Goal: Task Accomplishment & Management: Manage account settings

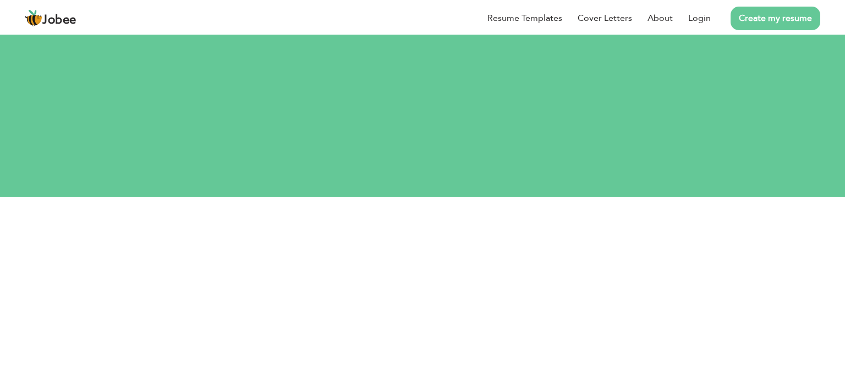
click at [419, 328] on button "Login" at bounding box center [423, 340] width 56 height 24
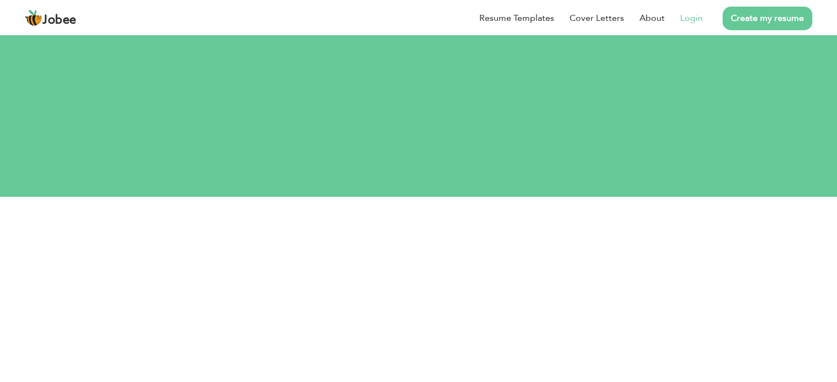
click at [702, 18] on link "Login" at bounding box center [691, 18] width 23 height 13
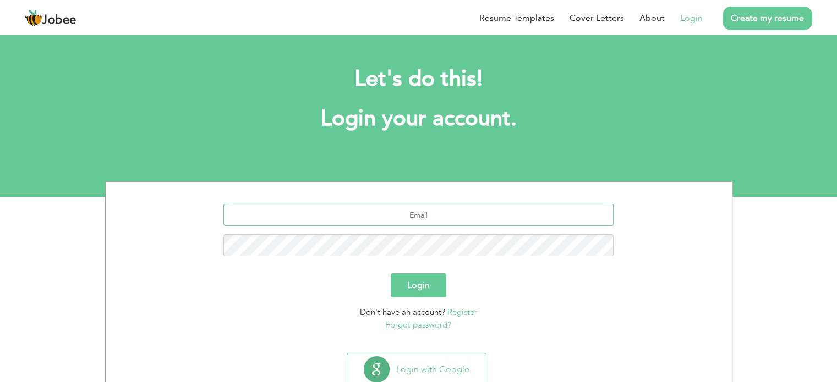
click at [411, 216] on input "text" at bounding box center [418, 215] width 390 height 22
type input "[EMAIL_ADDRESS][DOMAIN_NAME]"
click at [414, 285] on button "Login" at bounding box center [419, 285] width 56 height 24
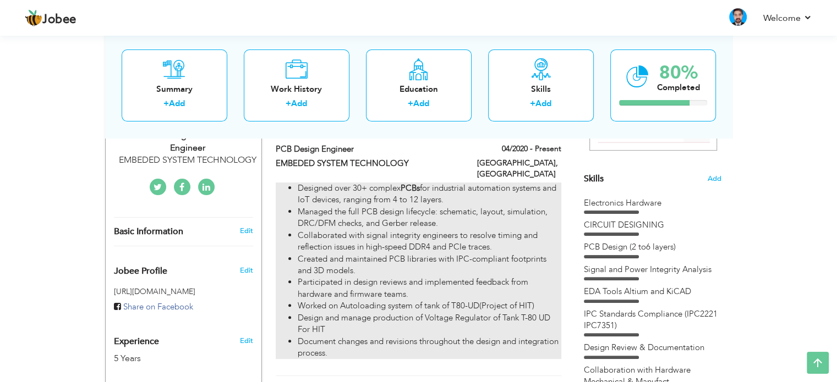
scroll to position [275, 0]
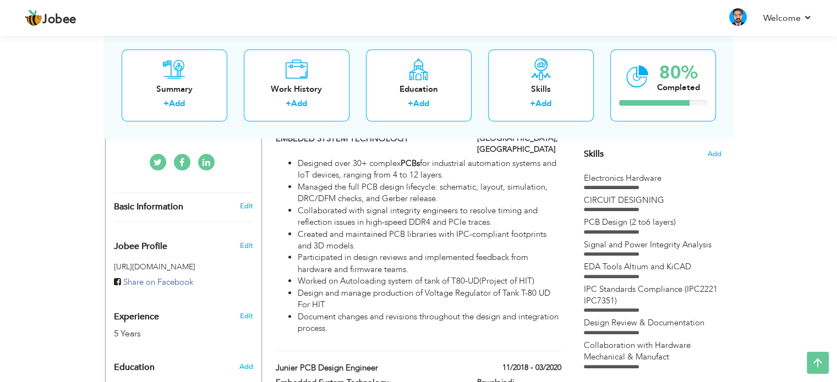
click at [620, 224] on div "PCB Design (2 to6 layers)" at bounding box center [653, 223] width 138 height 12
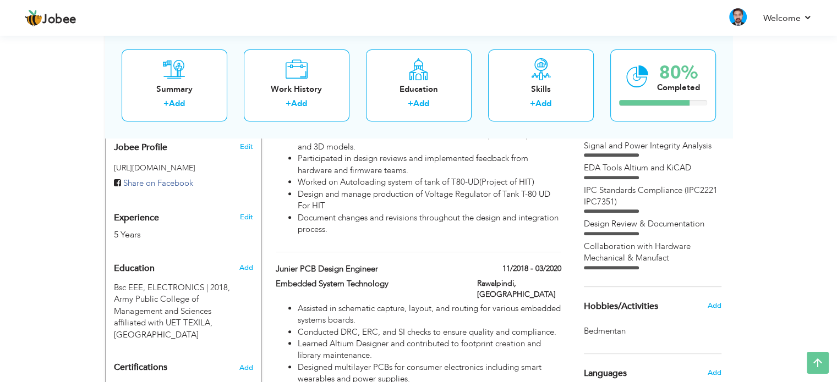
scroll to position [165, 0]
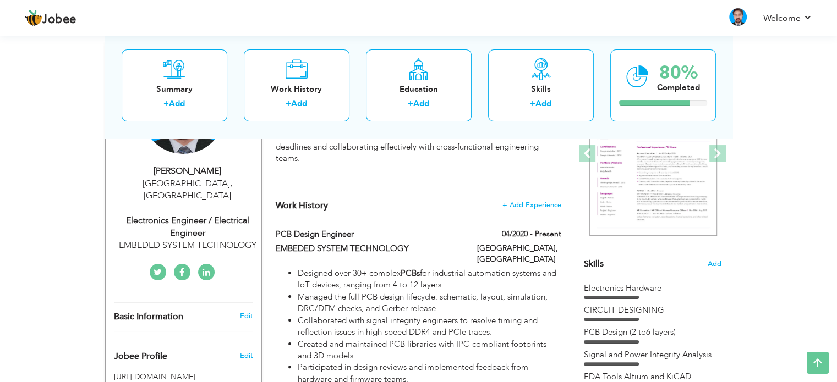
click at [587, 258] on span "Skills" at bounding box center [594, 264] width 20 height 12
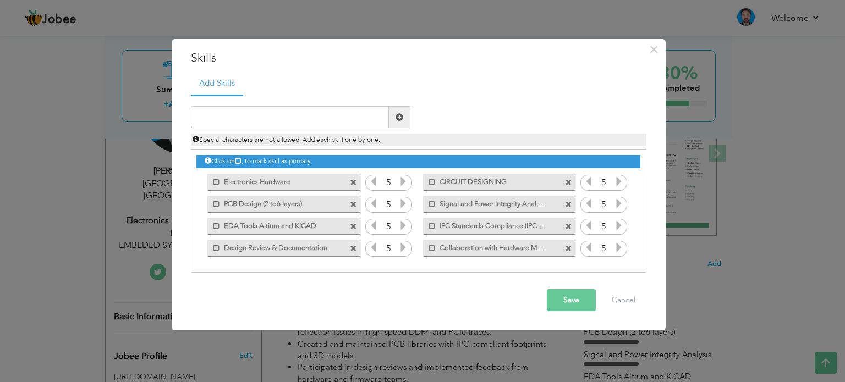
click at [279, 202] on label "PCB Design (2 to6 layers)" at bounding box center [275, 203] width 111 height 14
click at [274, 205] on label "PCB Design (2 to6 layers)" at bounding box center [276, 203] width 109 height 14
click at [354, 202] on span at bounding box center [353, 204] width 7 height 7
click at [339, 116] on input "text" at bounding box center [290, 117] width 198 height 22
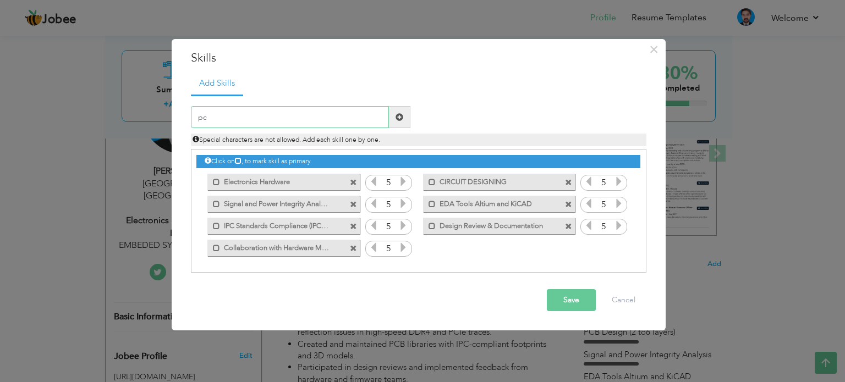
type input "p"
type input "PCB design (4 to 12 layer)"
click at [574, 277] on div "Add Skills PCB design (4 to 12 layer) Duplicate entry Mark as primary skill. 5 …" at bounding box center [419, 177] width 472 height 210
click at [403, 118] on span at bounding box center [399, 117] width 21 height 22
click at [570, 296] on button "Save" at bounding box center [571, 300] width 49 height 22
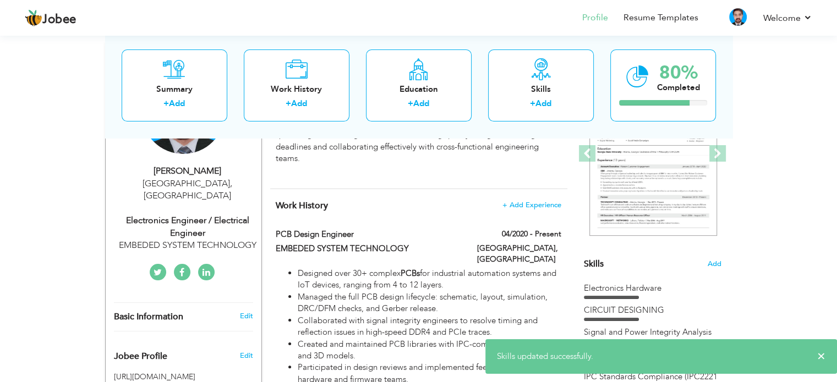
click at [675, 261] on div "Skills Add" at bounding box center [653, 156] width 138 height 228
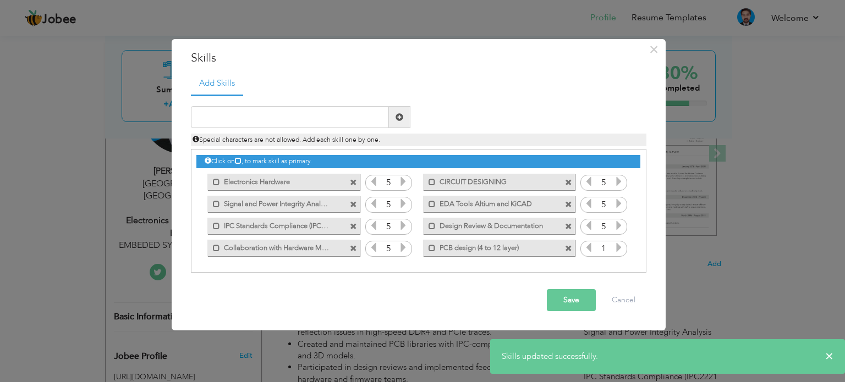
click at [622, 247] on icon at bounding box center [619, 248] width 10 height 10
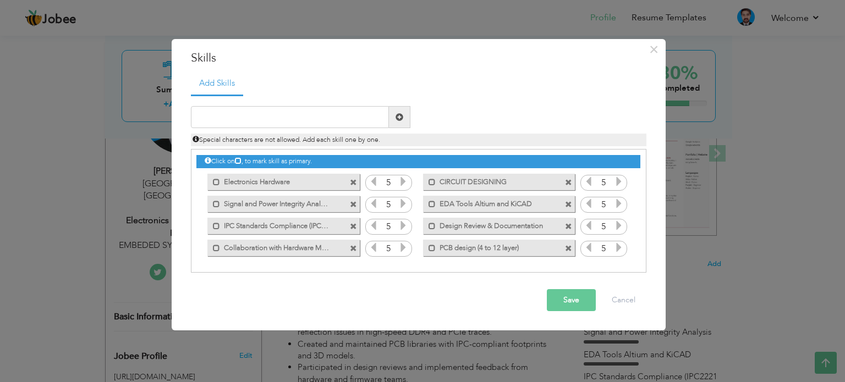
click at [587, 302] on button "Save" at bounding box center [571, 300] width 49 height 22
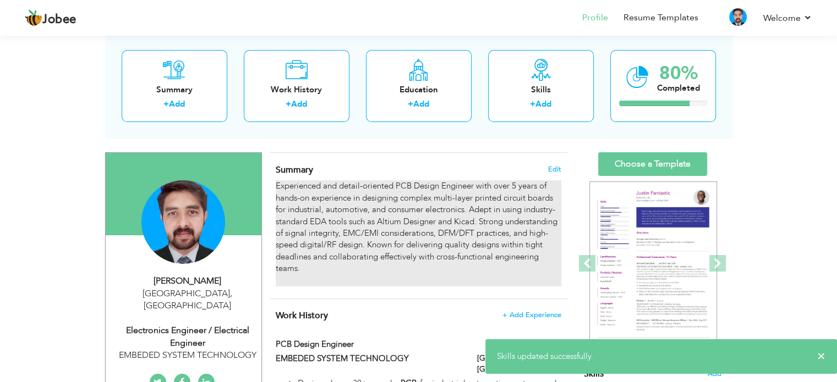
scroll to position [0, 0]
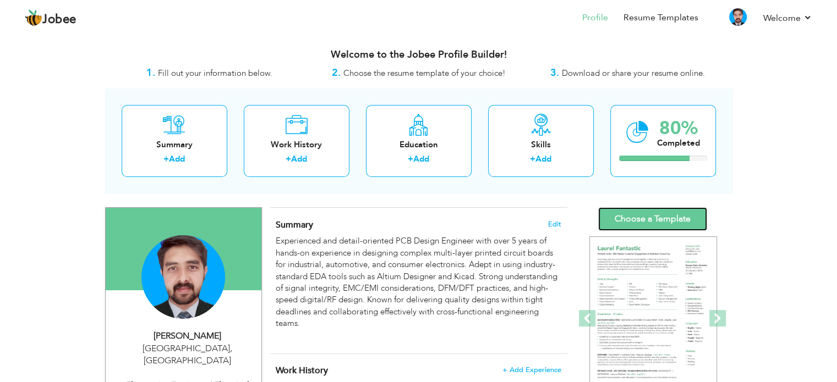
click at [656, 215] on link "Choose a Template" at bounding box center [652, 219] width 109 height 24
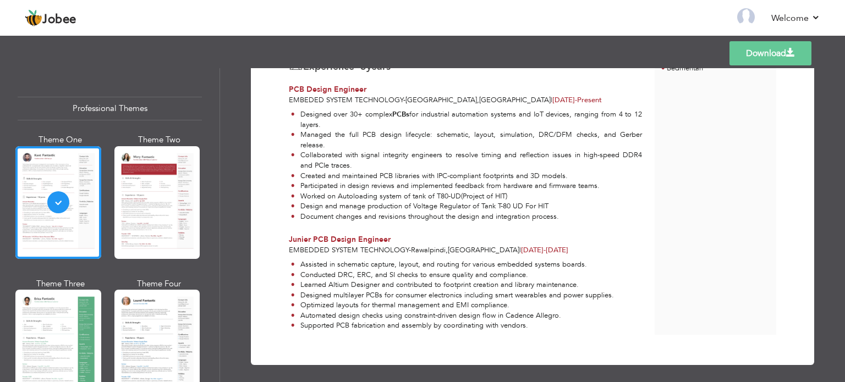
scroll to position [295, 0]
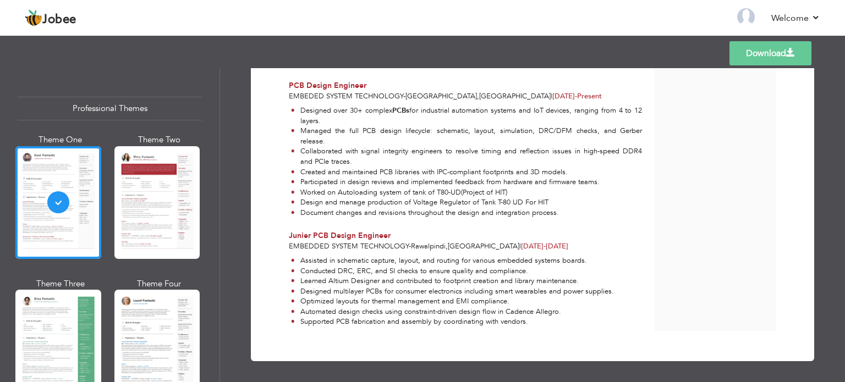
click at [760, 52] on link "Download" at bounding box center [770, 53] width 82 height 24
